Goal: Transaction & Acquisition: Purchase product/service

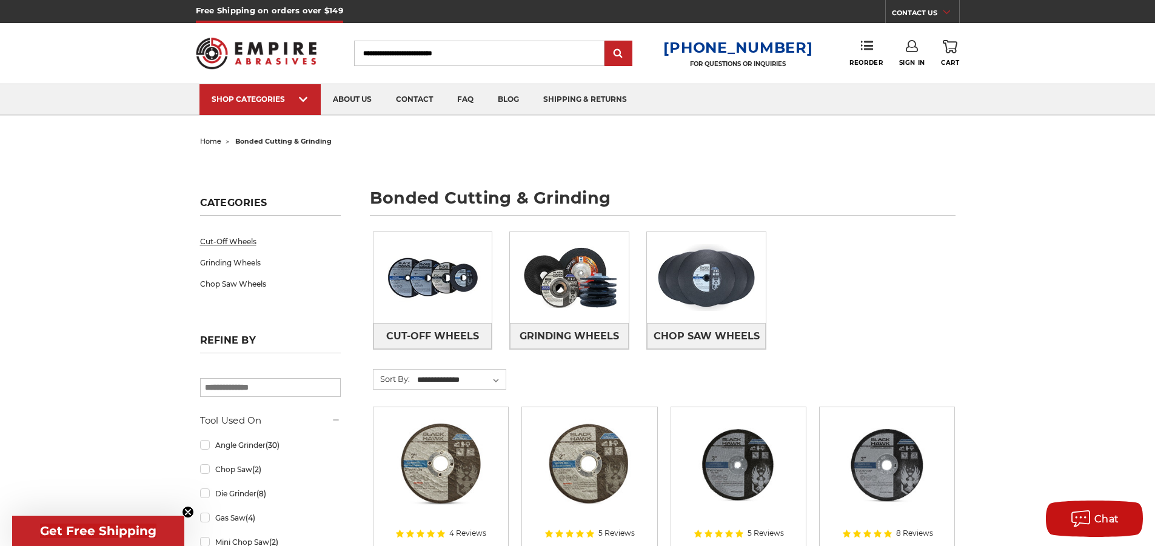
click at [217, 244] on link "Cut-Off Wheels" at bounding box center [270, 241] width 141 height 21
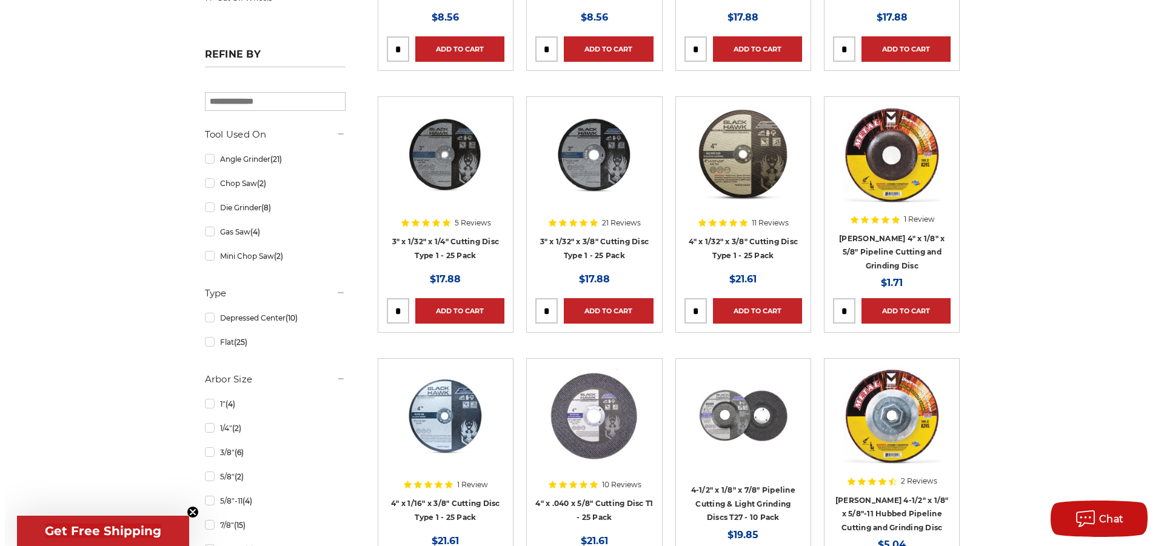
scroll to position [518, 0]
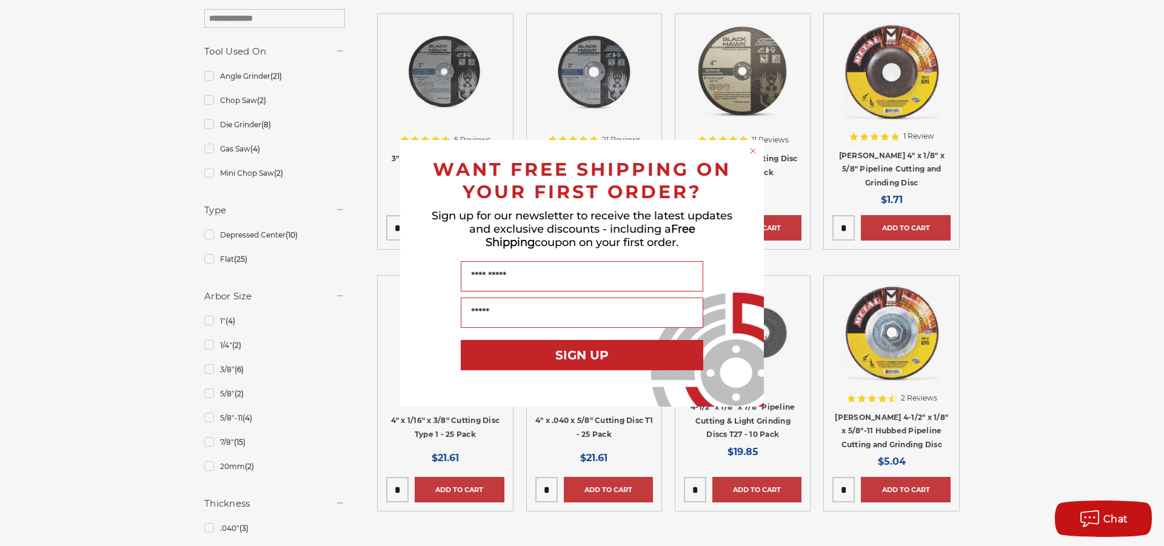
drag, startPoint x: 1158, startPoint y: 130, endPoint x: 1002, endPoint y: -84, distance: 265.2
click at [1002, 0] on html "Free Shipping on orders over $149 CONTACT US [DATE] - [DATE] (excluding holiday…" at bounding box center [582, 522] width 1164 height 2081
